Goal: Use online tool/utility: Use online tool/utility

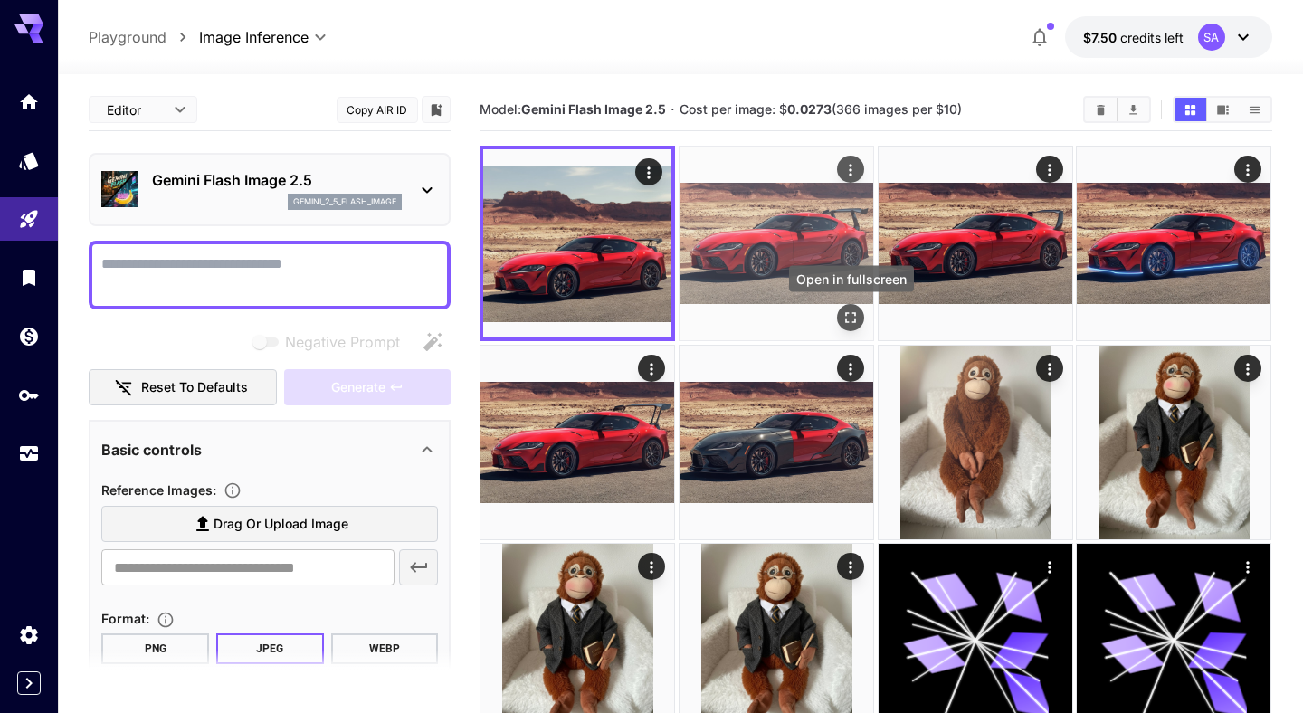
click at [852, 329] on button "Open in fullscreen" at bounding box center [850, 317] width 27 height 27
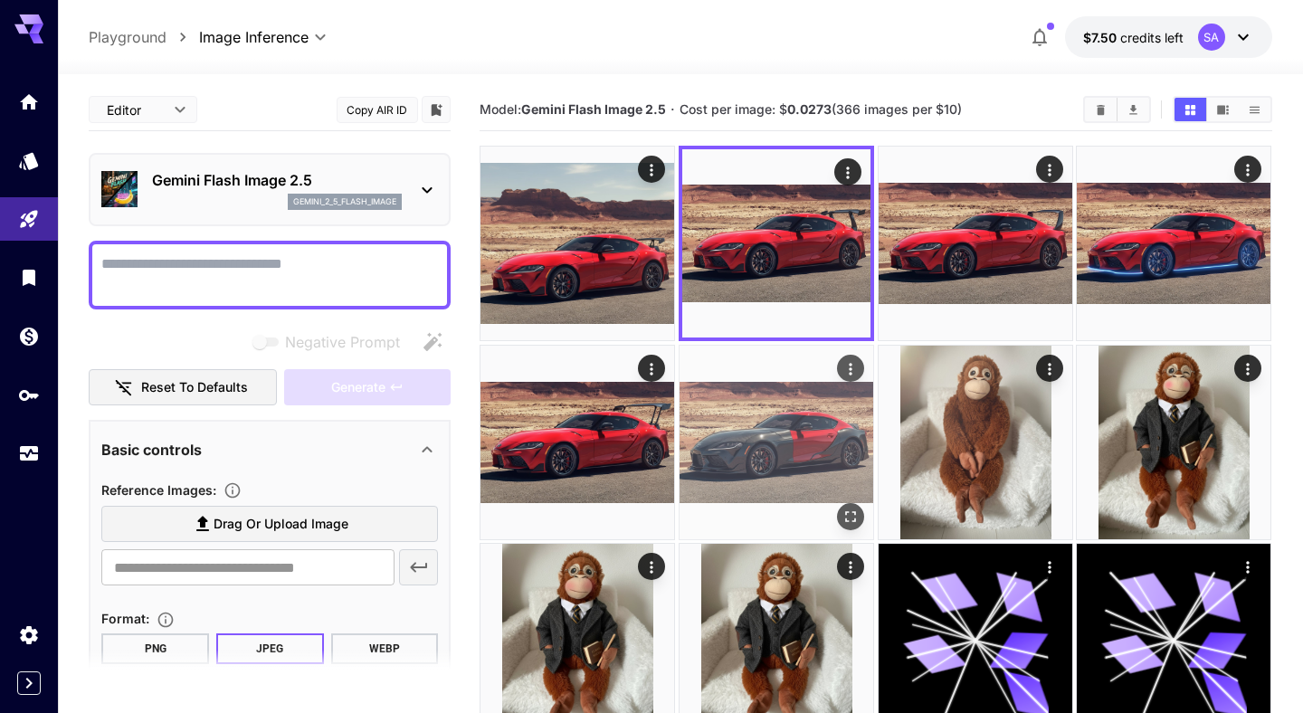
click at [810, 457] on img at bounding box center [776, 443] width 194 height 194
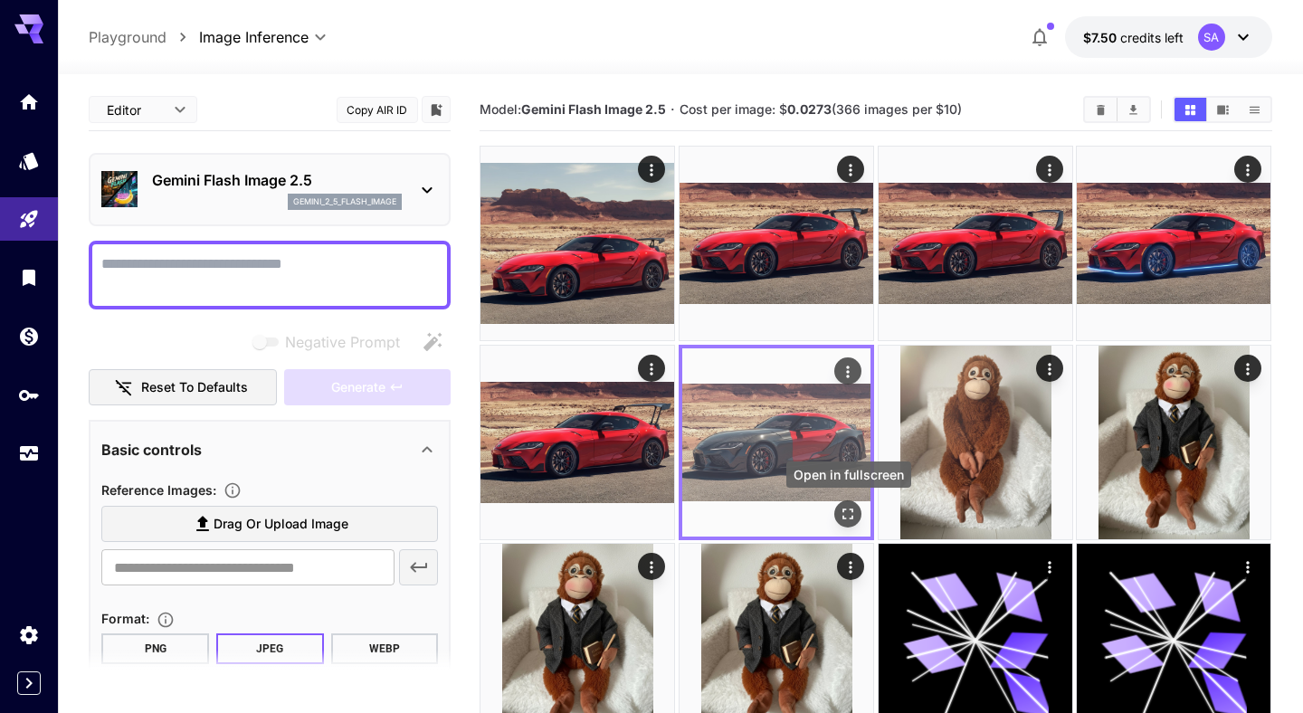
click at [849, 514] on icon "Open in fullscreen" at bounding box center [848, 514] width 18 height 18
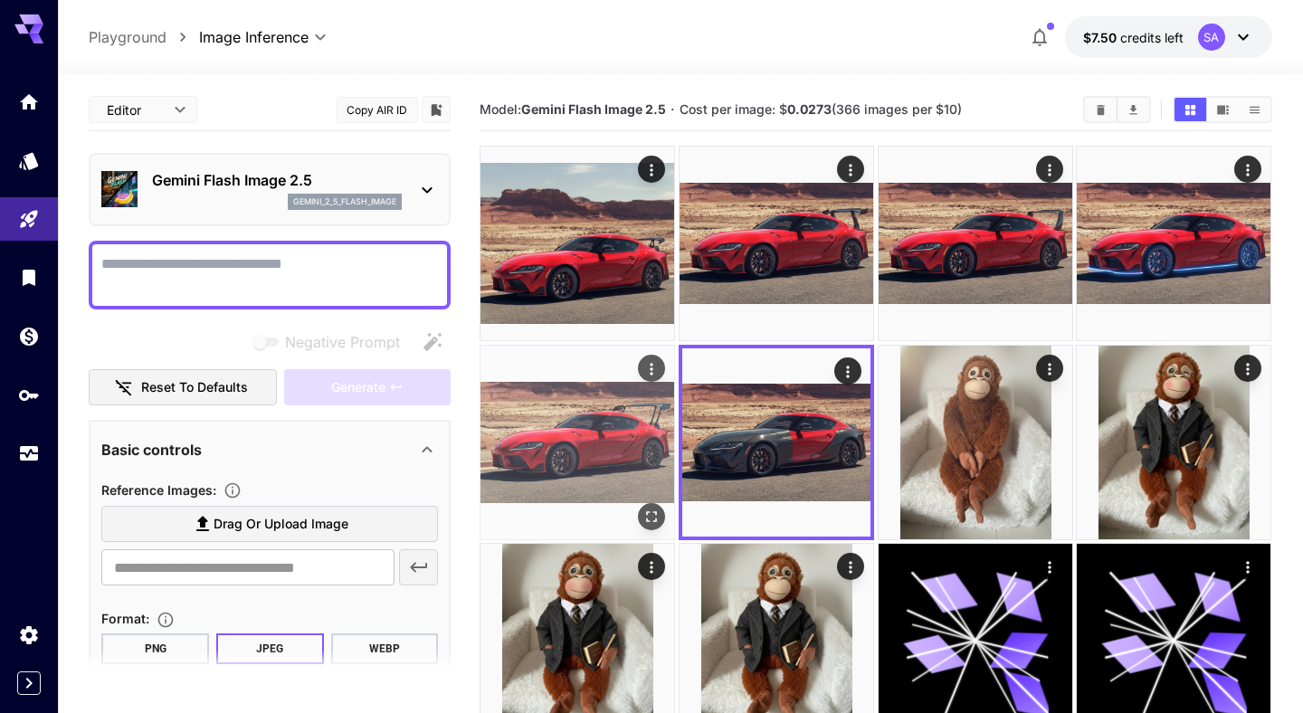
click at [619, 426] on img at bounding box center [577, 443] width 194 height 194
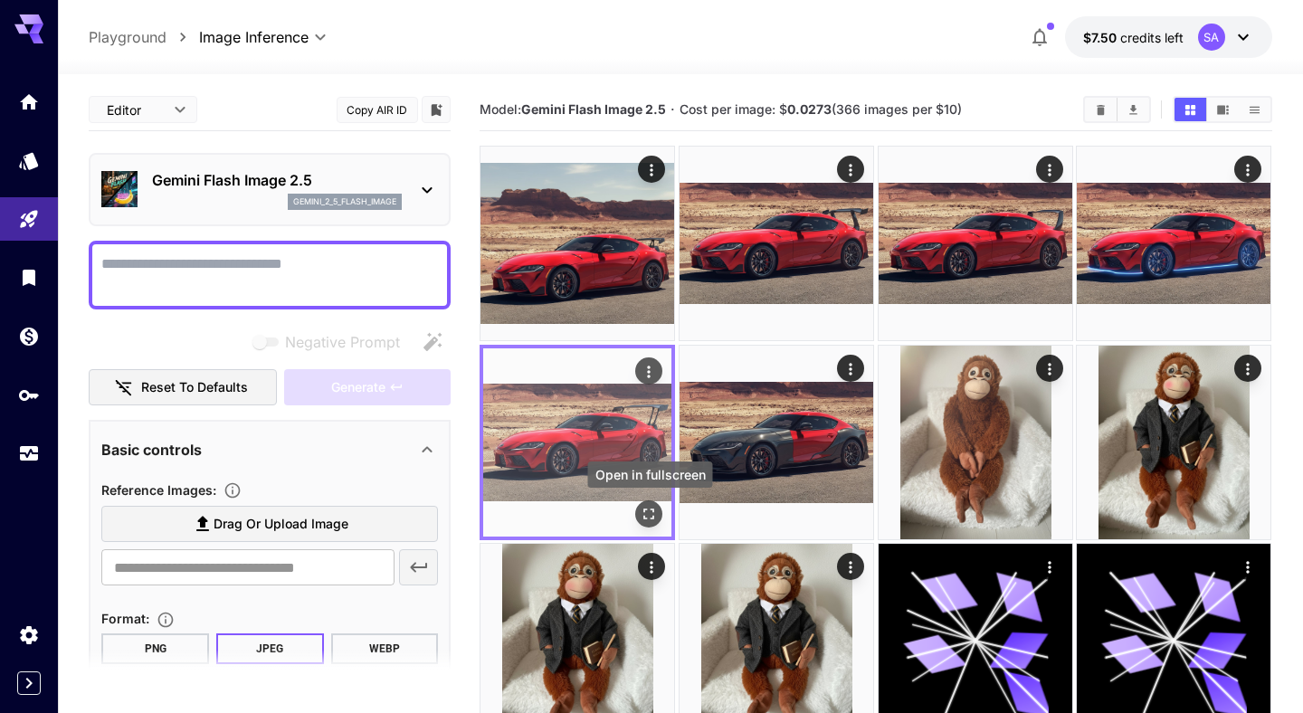
click at [646, 517] on icon "Open in fullscreen" at bounding box center [649, 513] width 11 height 11
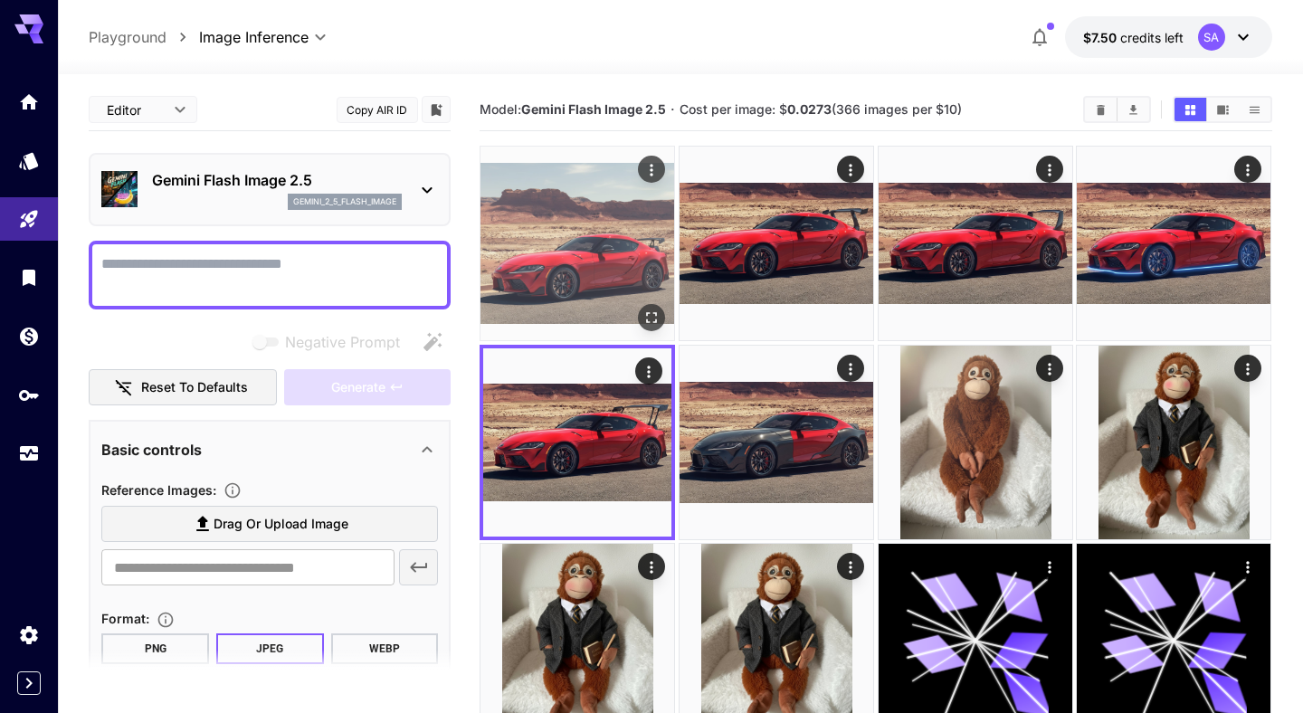
click at [617, 253] on img at bounding box center [577, 244] width 194 height 194
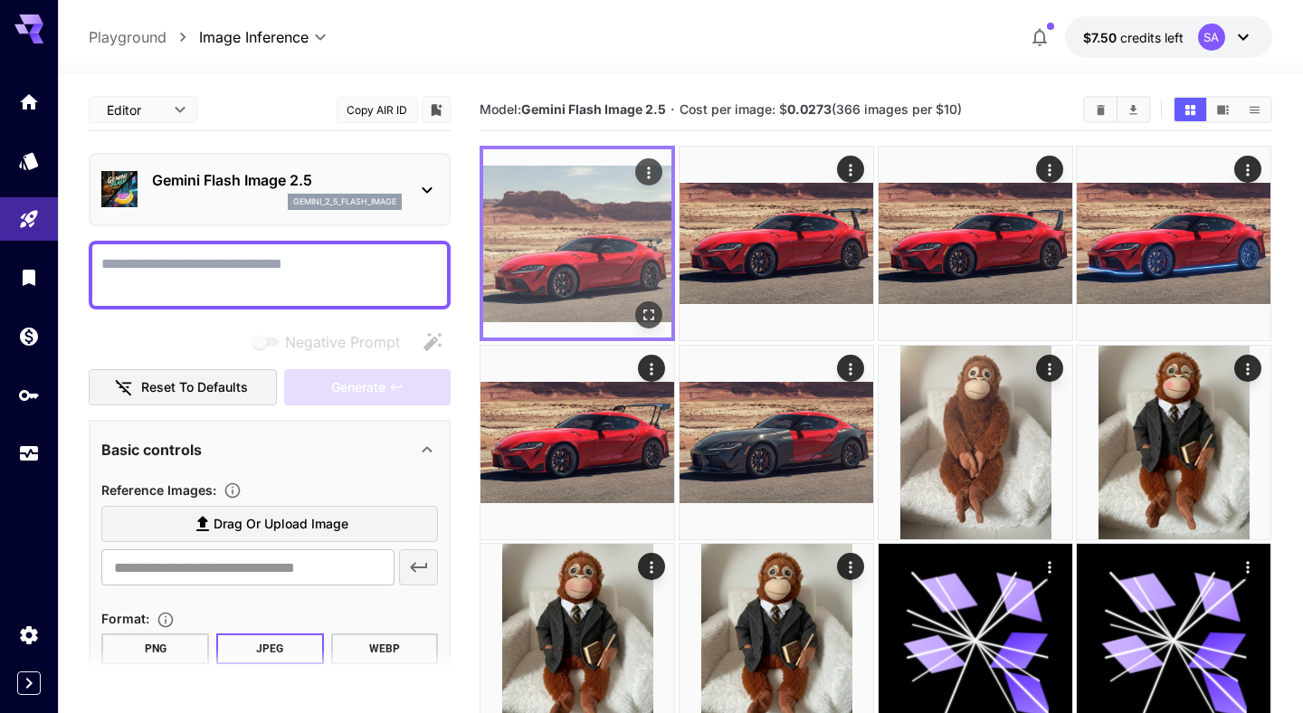
click at [663, 321] on img at bounding box center [577, 243] width 188 height 188
click at [658, 317] on icon "Open in fullscreen" at bounding box center [649, 315] width 18 height 18
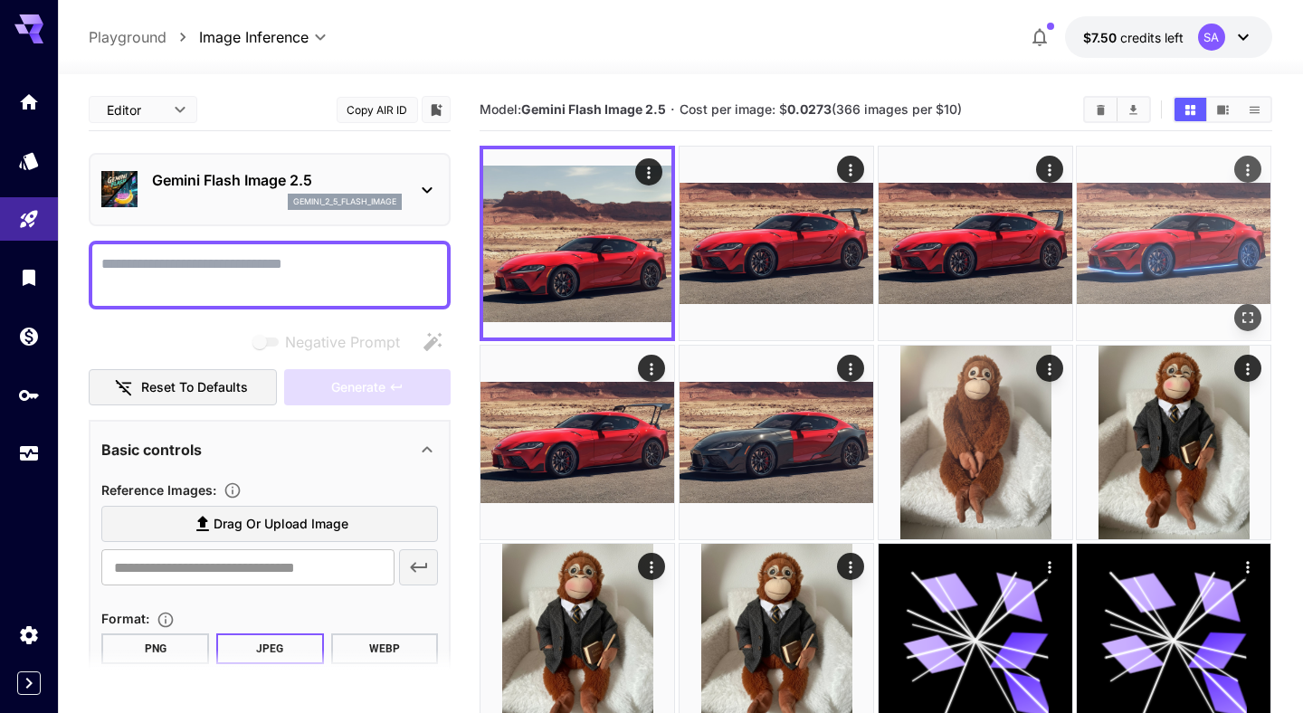
click at [1248, 304] on button "Open in fullscreen" at bounding box center [1248, 317] width 27 height 27
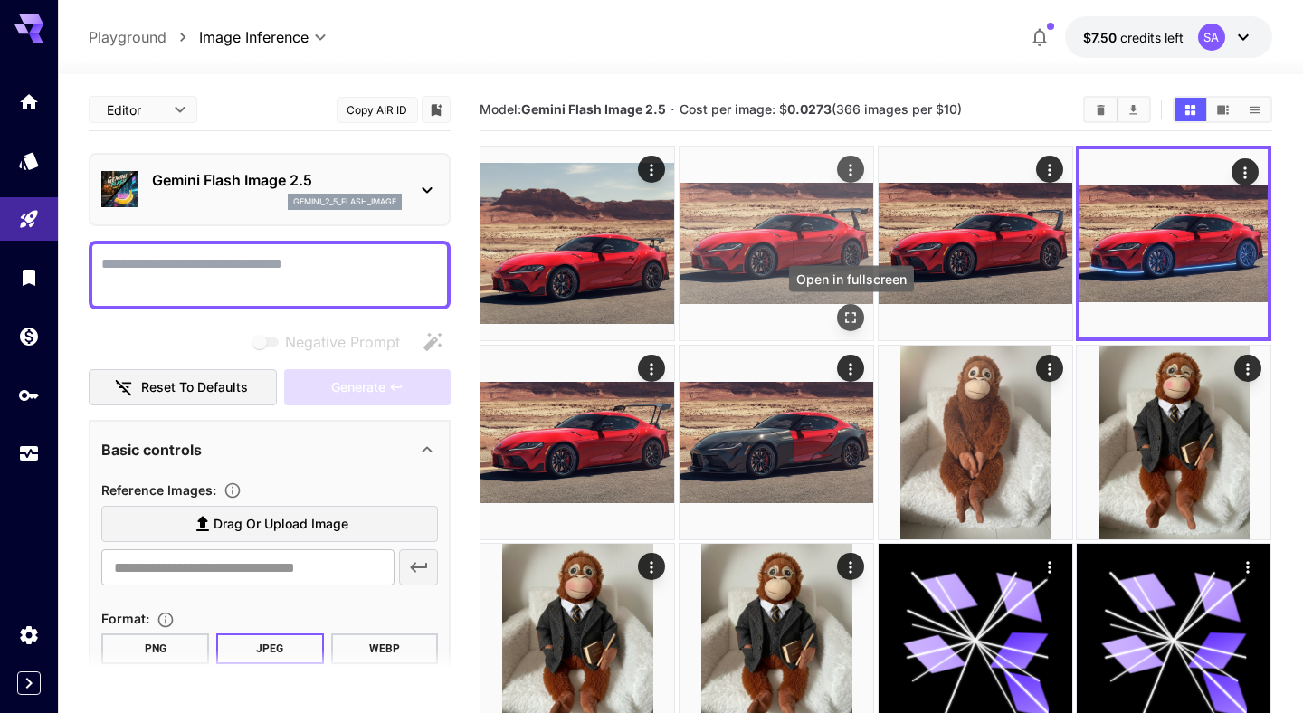
click at [856, 309] on icon "Open in fullscreen" at bounding box center [850, 317] width 18 height 18
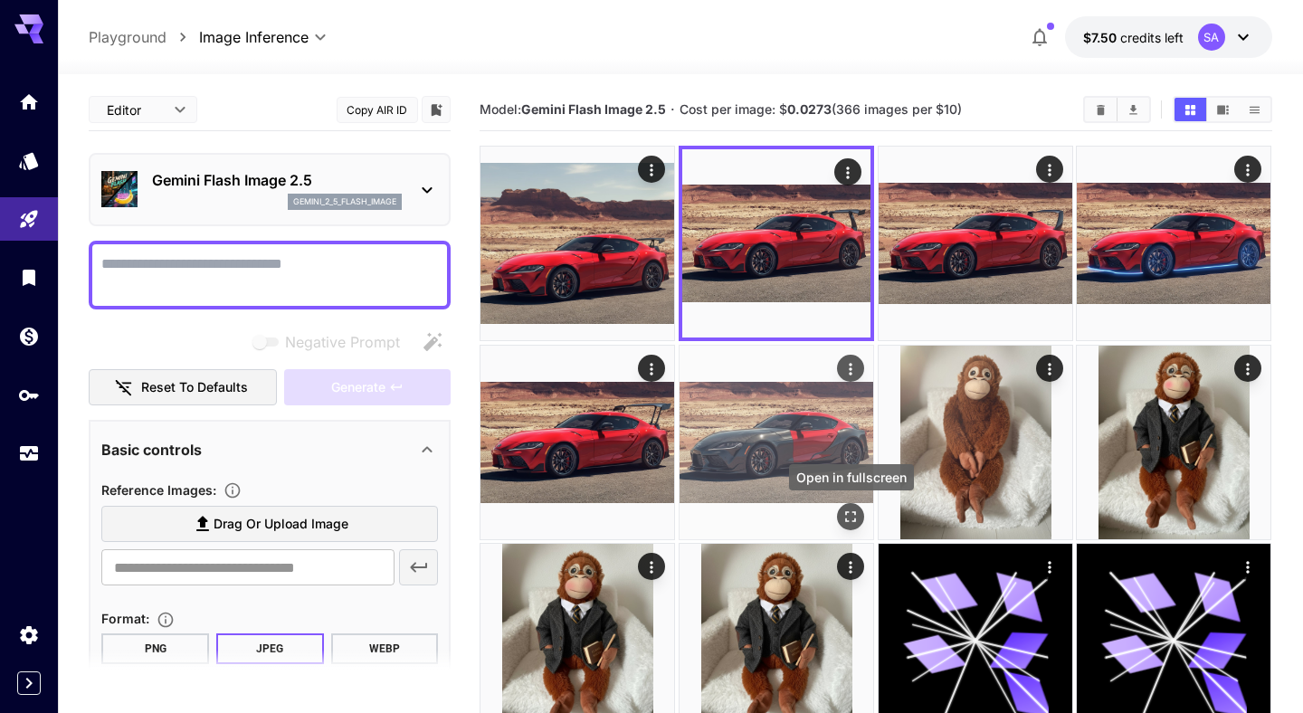
click at [848, 514] on icon "Open in fullscreen" at bounding box center [850, 516] width 18 height 18
